Goal: Information Seeking & Learning: Learn about a topic

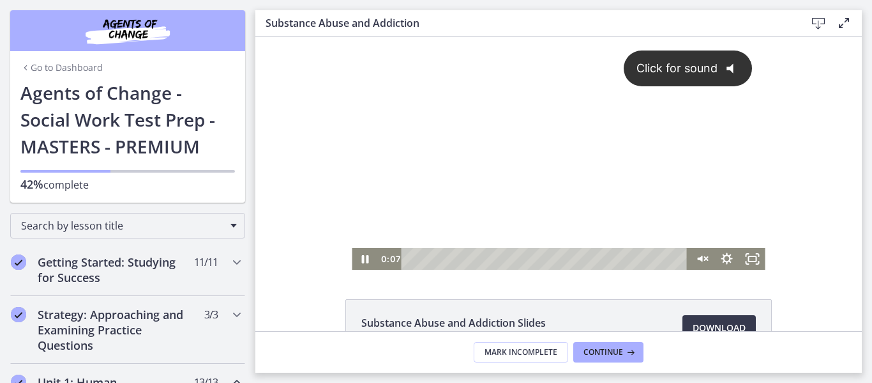
click at [487, 178] on div "Click for sound @keyframes VOLUME_SMALL_WAVE_FLASH { 0% { opacity: 0; } 33% { o…" at bounding box center [558, 142] width 413 height 211
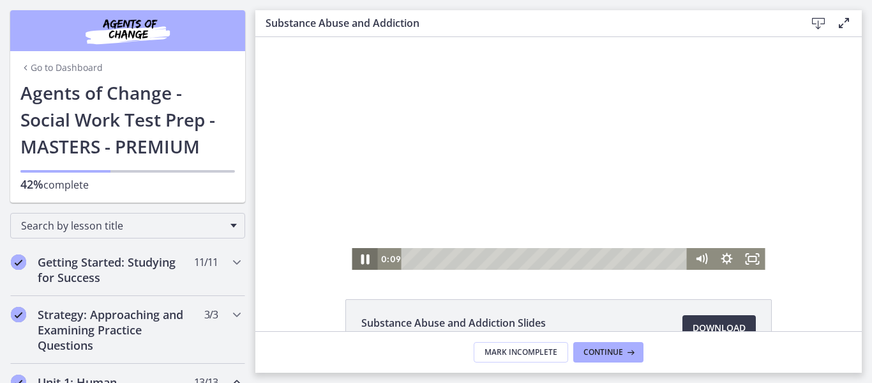
click at [370, 254] on icon "Pause" at bounding box center [364, 259] width 31 height 26
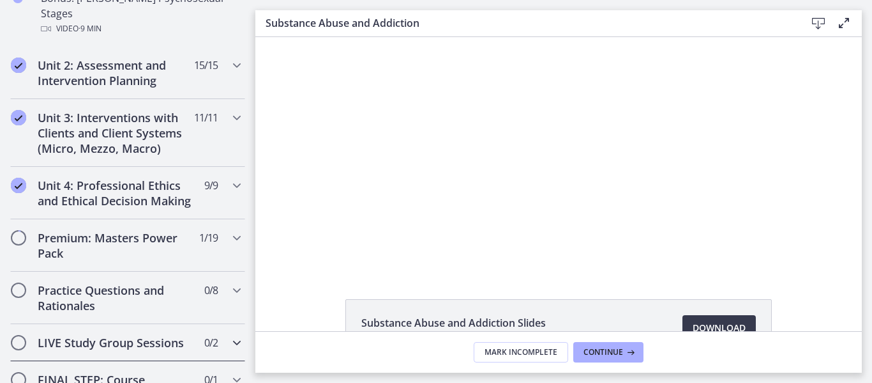
scroll to position [1086, 0]
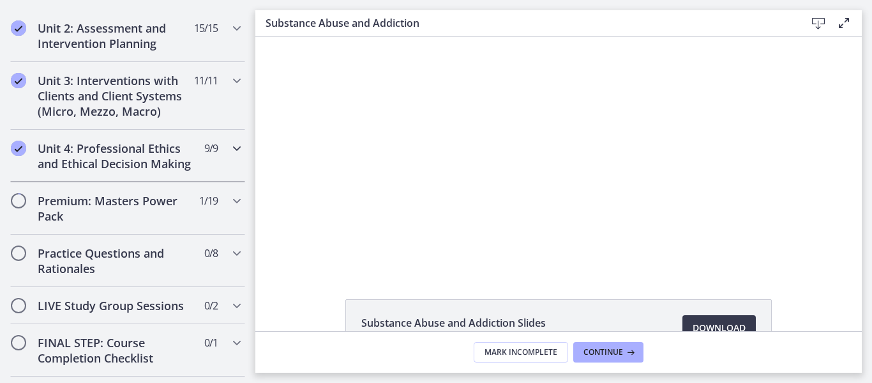
click at [229, 141] on icon "Chapters" at bounding box center [236, 148] width 15 height 15
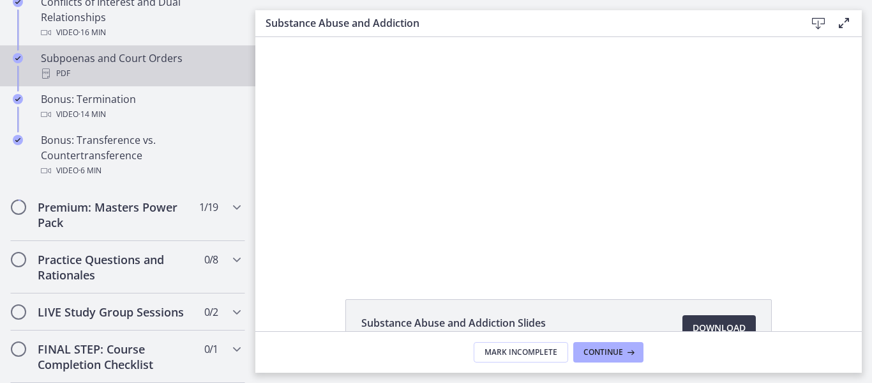
scroll to position [915, 0]
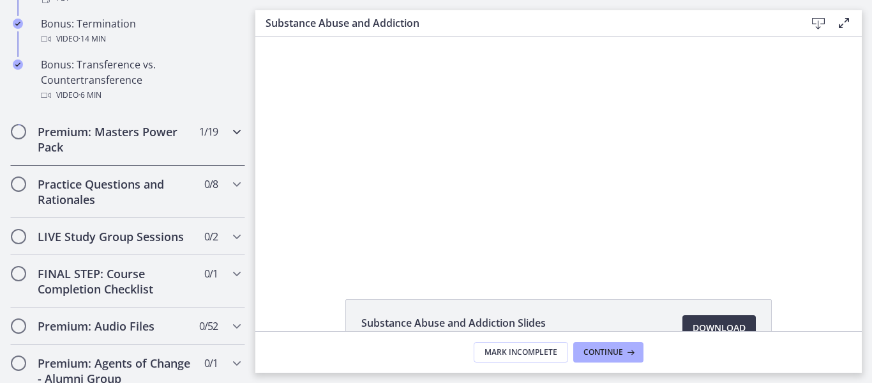
click at [230, 139] on icon "Chapters" at bounding box center [236, 131] width 15 height 15
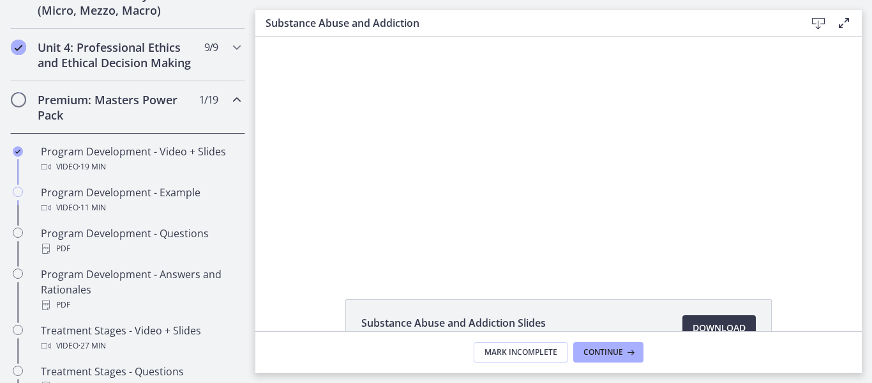
scroll to position [531, 0]
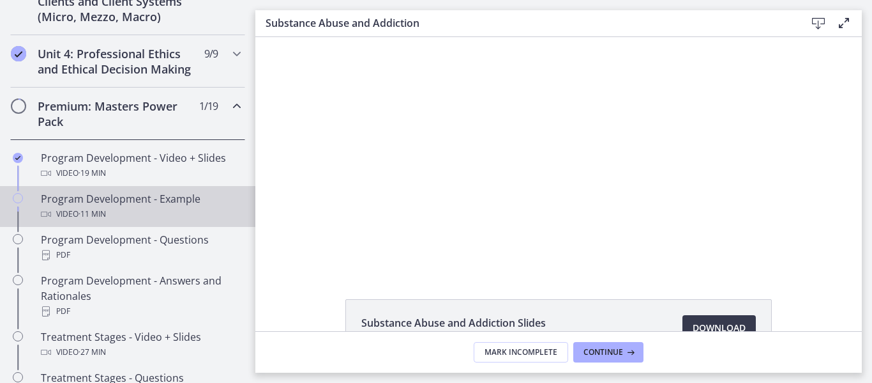
click at [142, 216] on div "Program Development - Example Video · 11 min" at bounding box center [140, 206] width 199 height 31
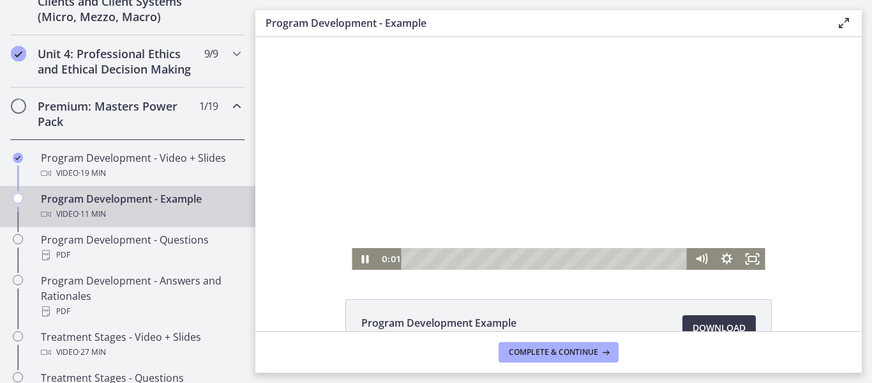
click at [468, 173] on div at bounding box center [558, 153] width 413 height 232
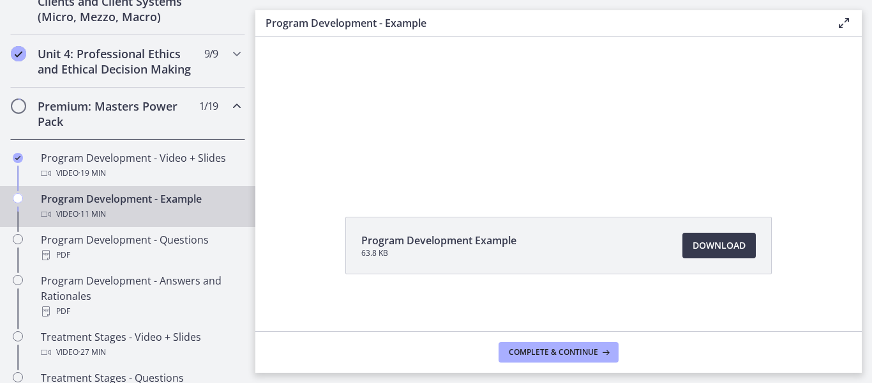
scroll to position [87, 0]
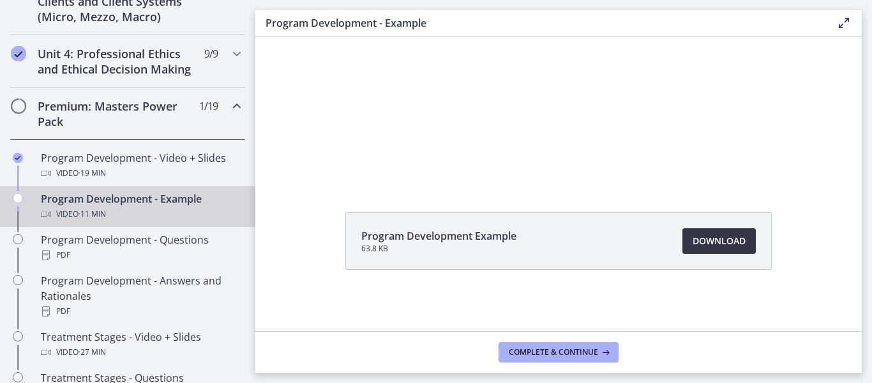
click at [698, 231] on link "Download Opens in a new window" at bounding box center [719, 241] width 73 height 26
click at [551, 350] on span "Complete & continue" at bounding box center [553, 352] width 89 height 10
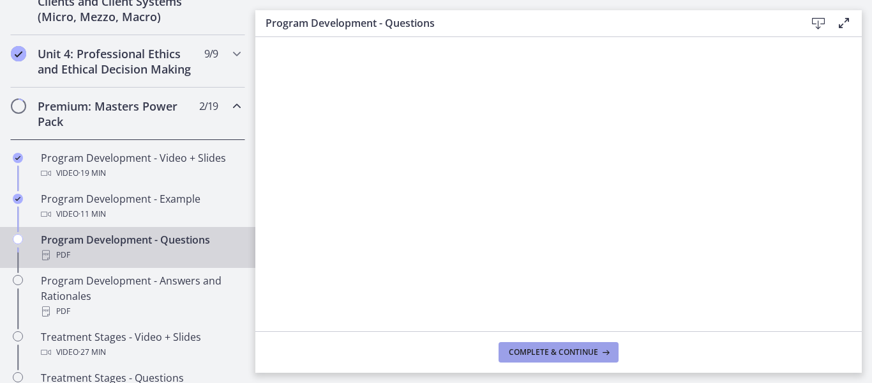
click at [559, 353] on span "Complete & continue" at bounding box center [553, 352] width 89 height 10
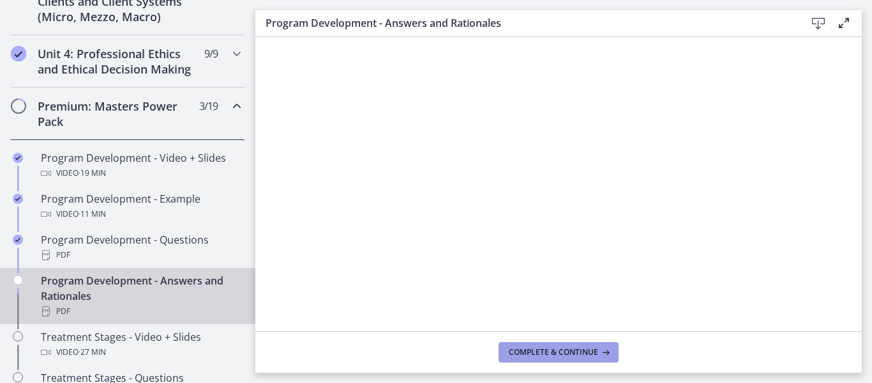
click at [566, 351] on span "Complete & continue" at bounding box center [553, 352] width 89 height 10
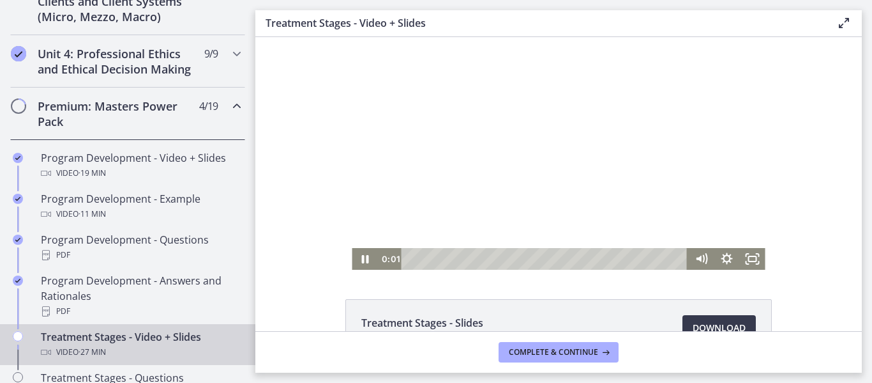
click at [515, 181] on div at bounding box center [558, 153] width 413 height 232
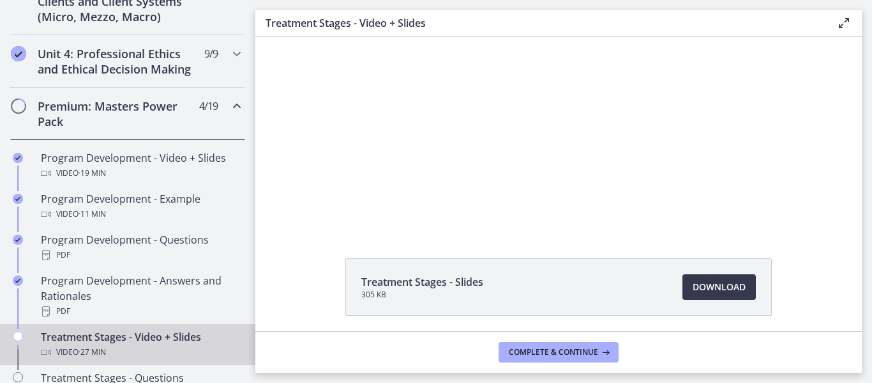
scroll to position [64, 0]
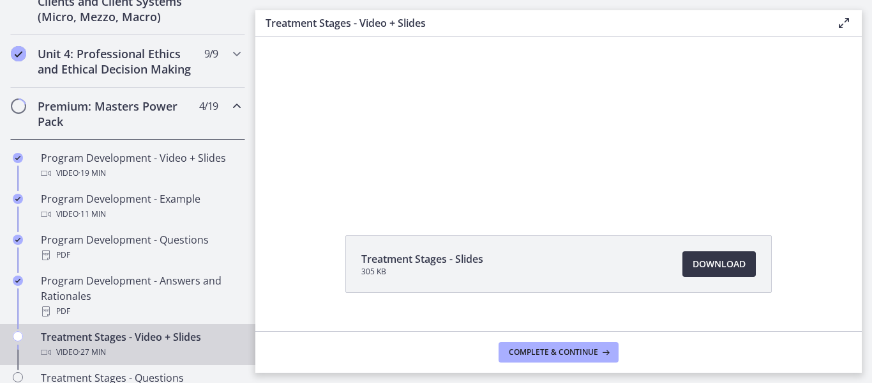
click at [710, 266] on span "Download Opens in a new window" at bounding box center [719, 263] width 53 height 15
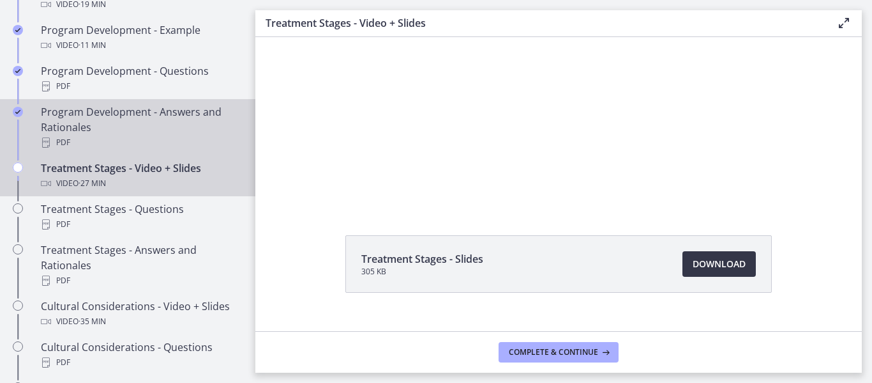
scroll to position [723, 0]
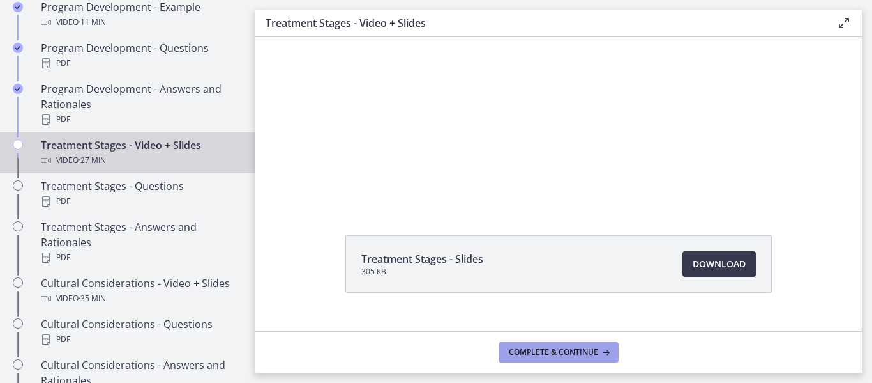
click at [555, 351] on span "Complete & continue" at bounding box center [553, 352] width 89 height 10
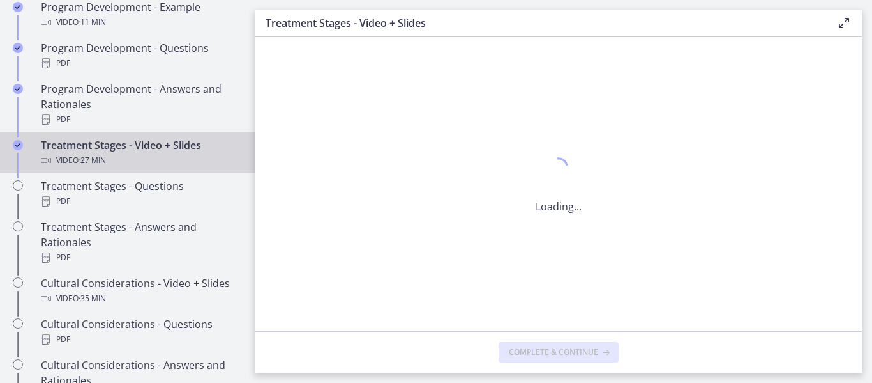
scroll to position [0, 0]
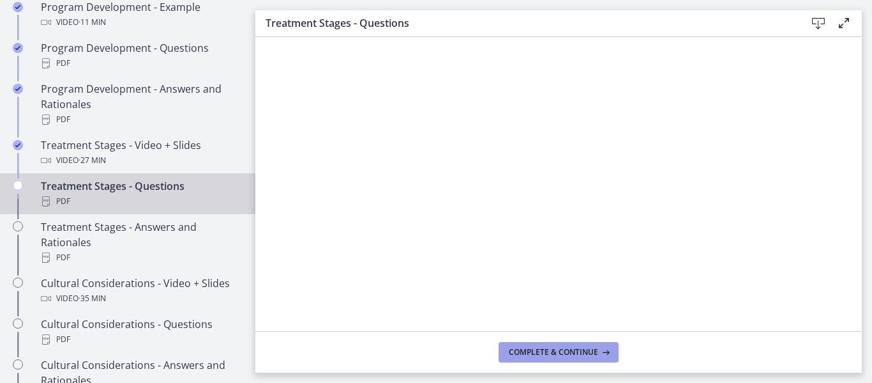
click at [522, 344] on button "Complete & continue" at bounding box center [559, 352] width 120 height 20
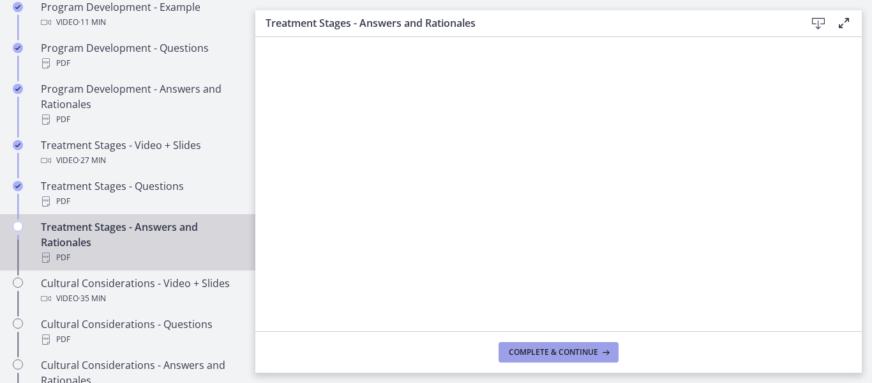
click at [553, 348] on span "Complete & continue" at bounding box center [553, 352] width 89 height 10
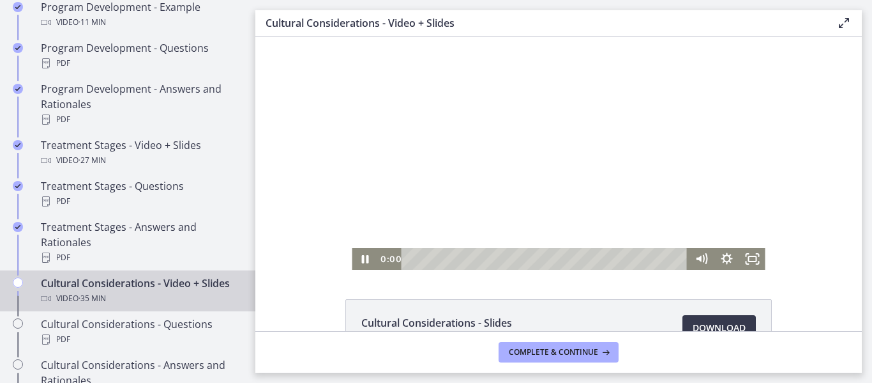
click at [441, 215] on div at bounding box center [558, 153] width 413 height 232
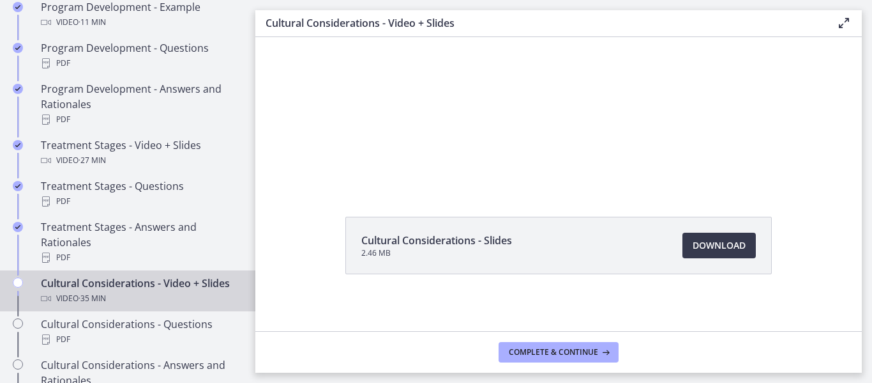
scroll to position [87, 0]
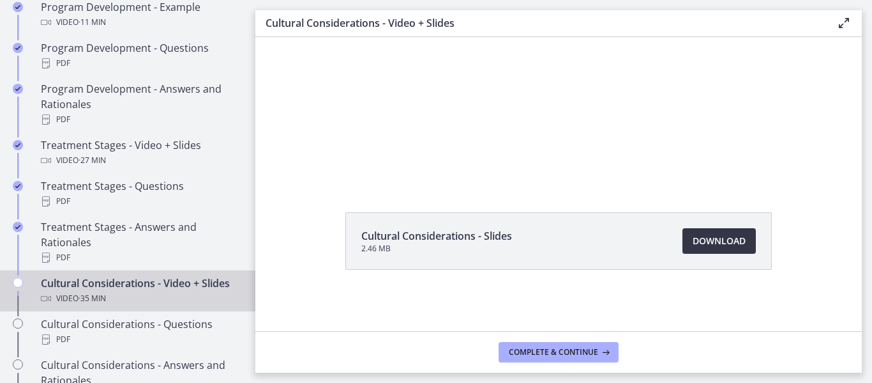
click at [693, 241] on span "Download Opens in a new window" at bounding box center [719, 240] width 53 height 15
